Goal: Book appointment/travel/reservation

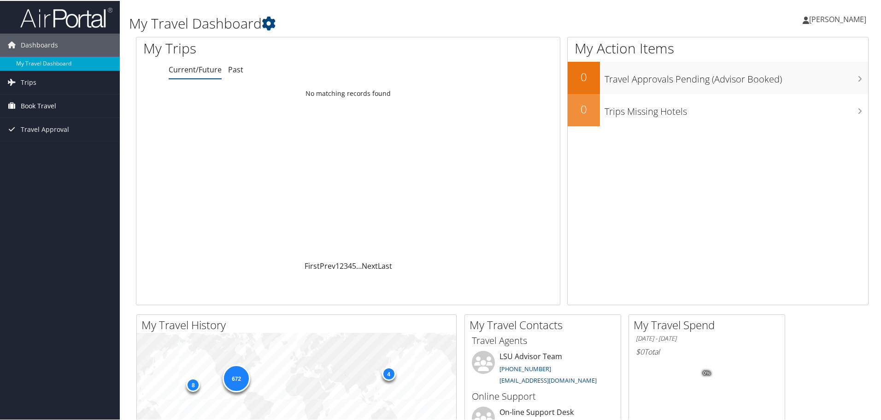
click at [32, 107] on span "Book Travel" at bounding box center [38, 105] width 35 height 23
click at [37, 137] on link "Book/Manage Online Trips" at bounding box center [60, 137] width 120 height 14
